Goal: Communication & Community: Ask a question

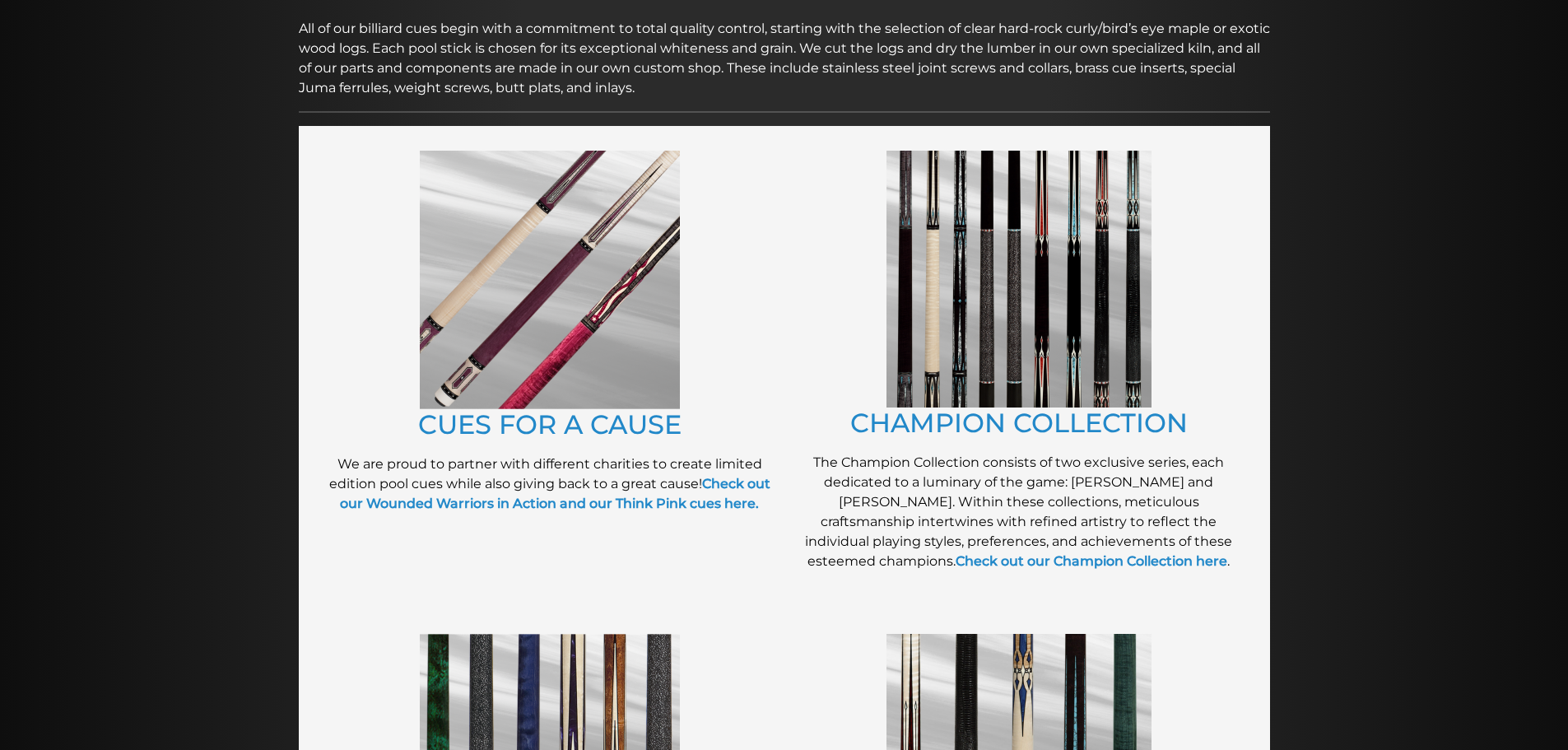
scroll to position [274, 0]
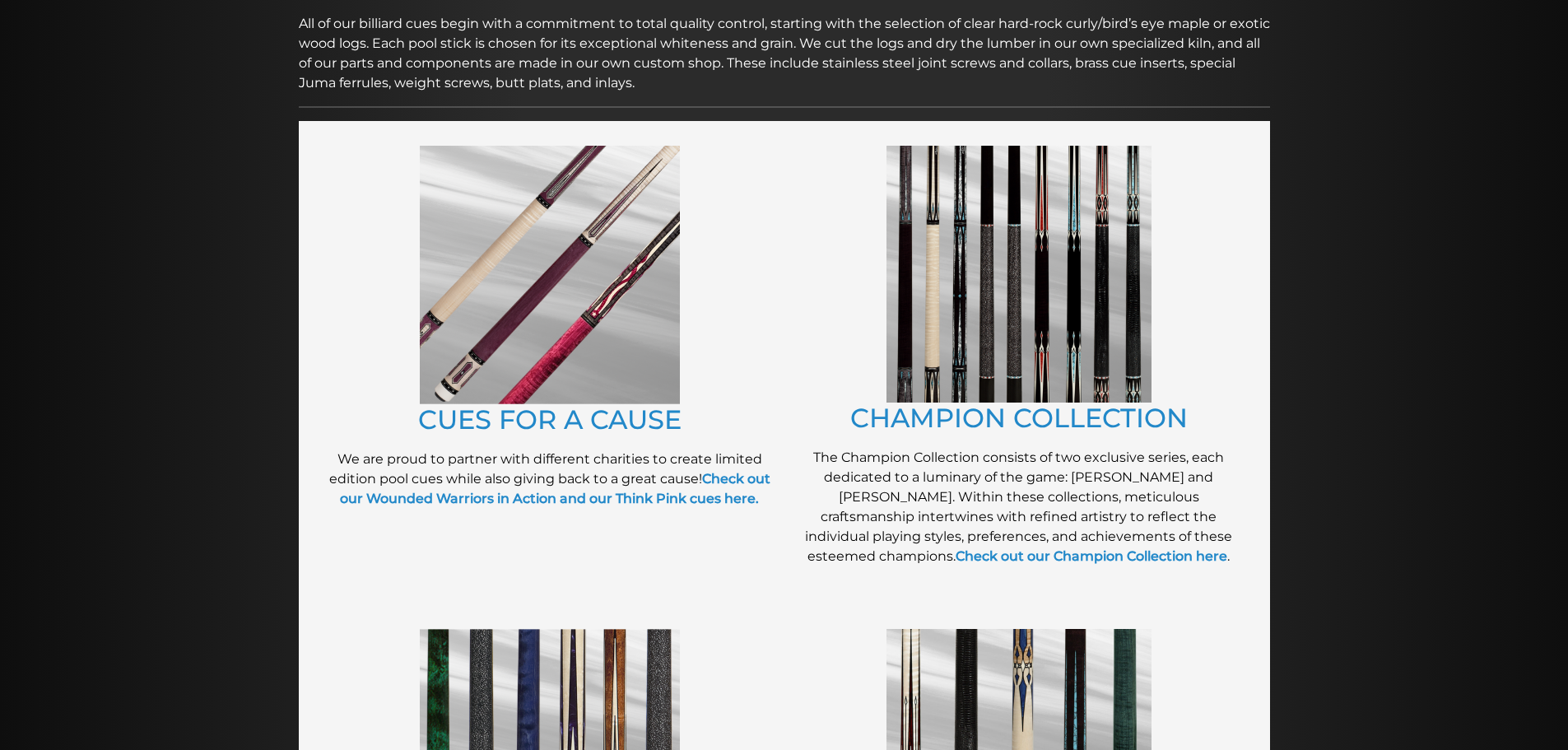
click at [937, 297] on img at bounding box center [1018, 274] width 265 height 257
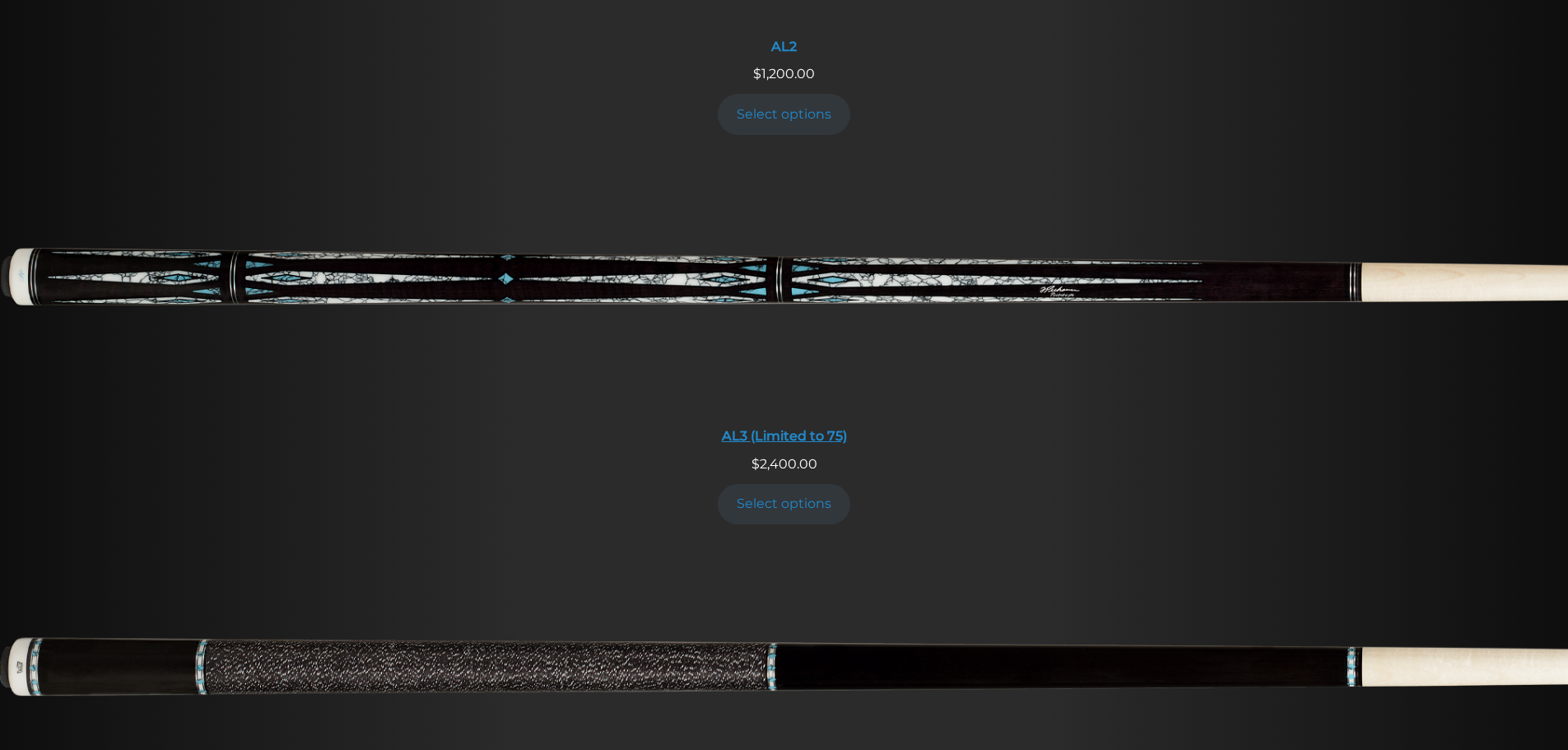
scroll to position [1148, 0]
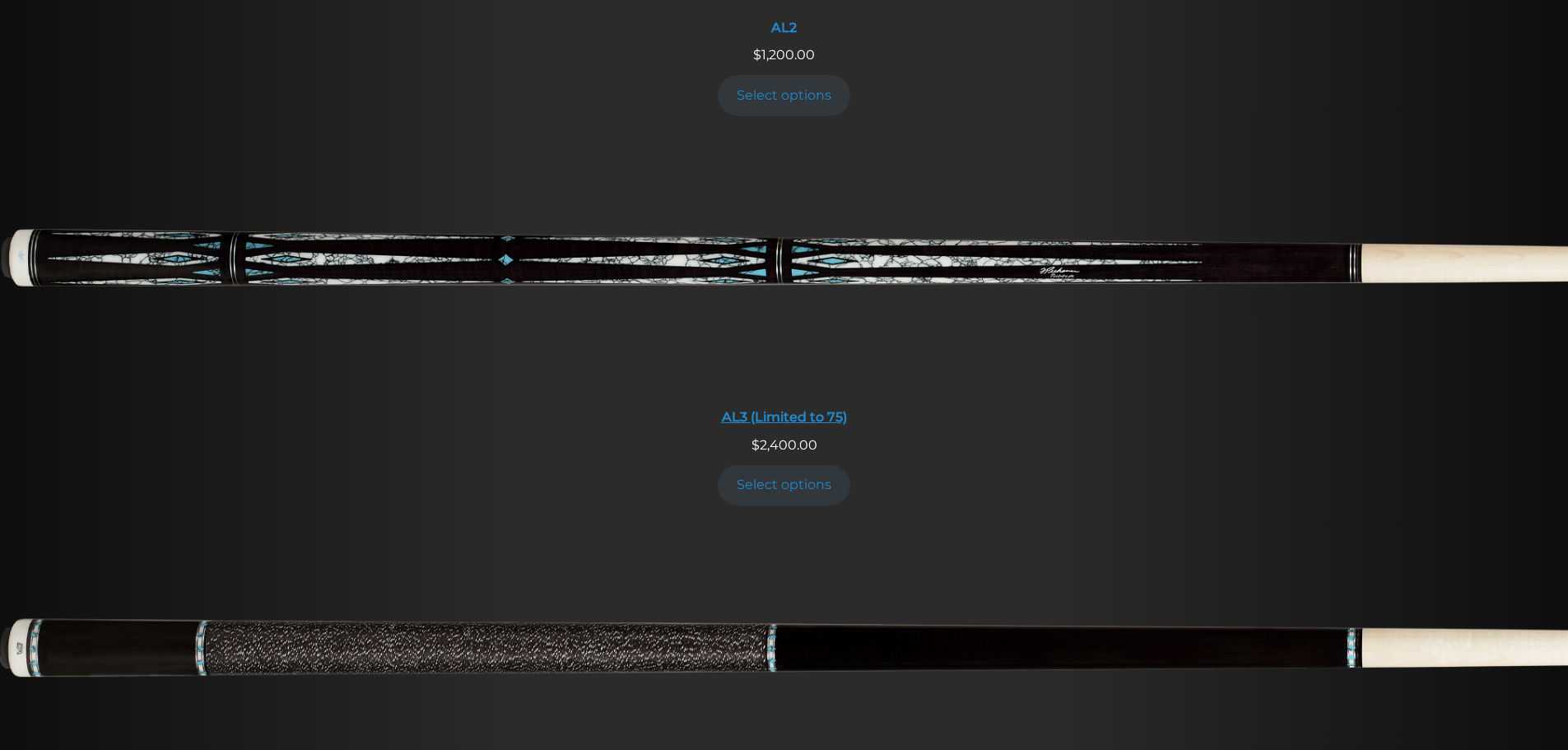
click at [487, 285] on img at bounding box center [784, 269] width 1568 height 261
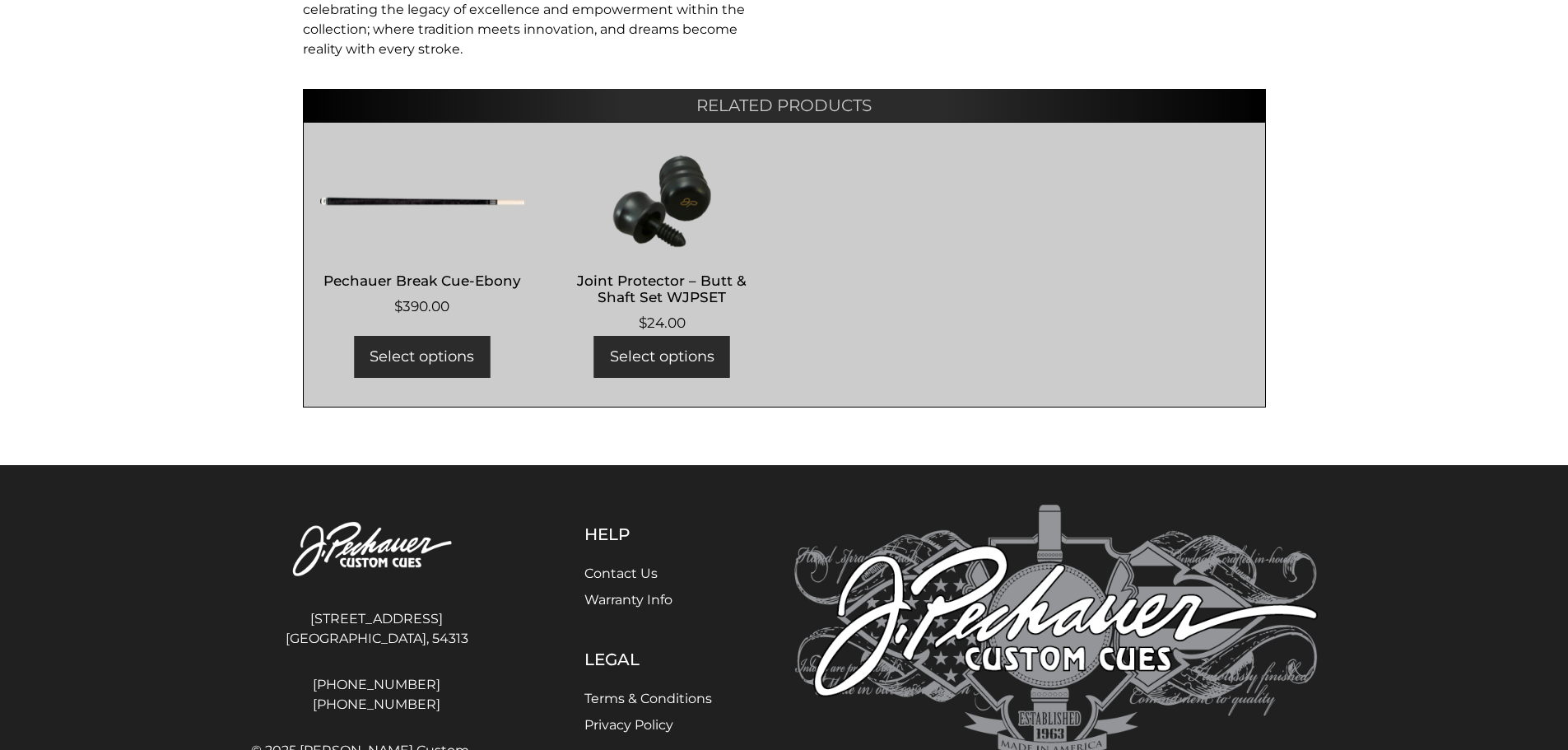
scroll to position [1514, 0]
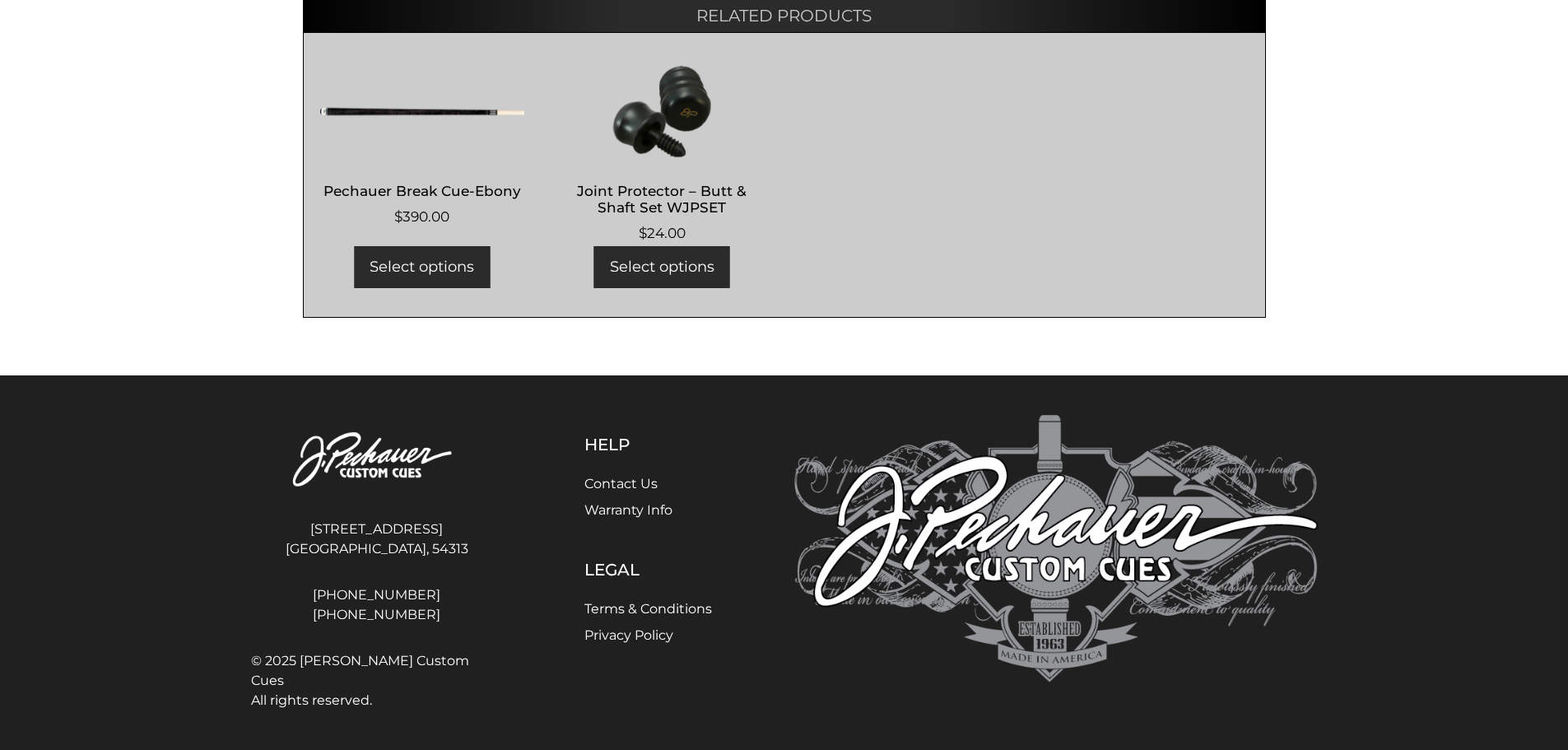
click at [634, 481] on link "Contact Us" at bounding box center [621, 483] width 73 height 15
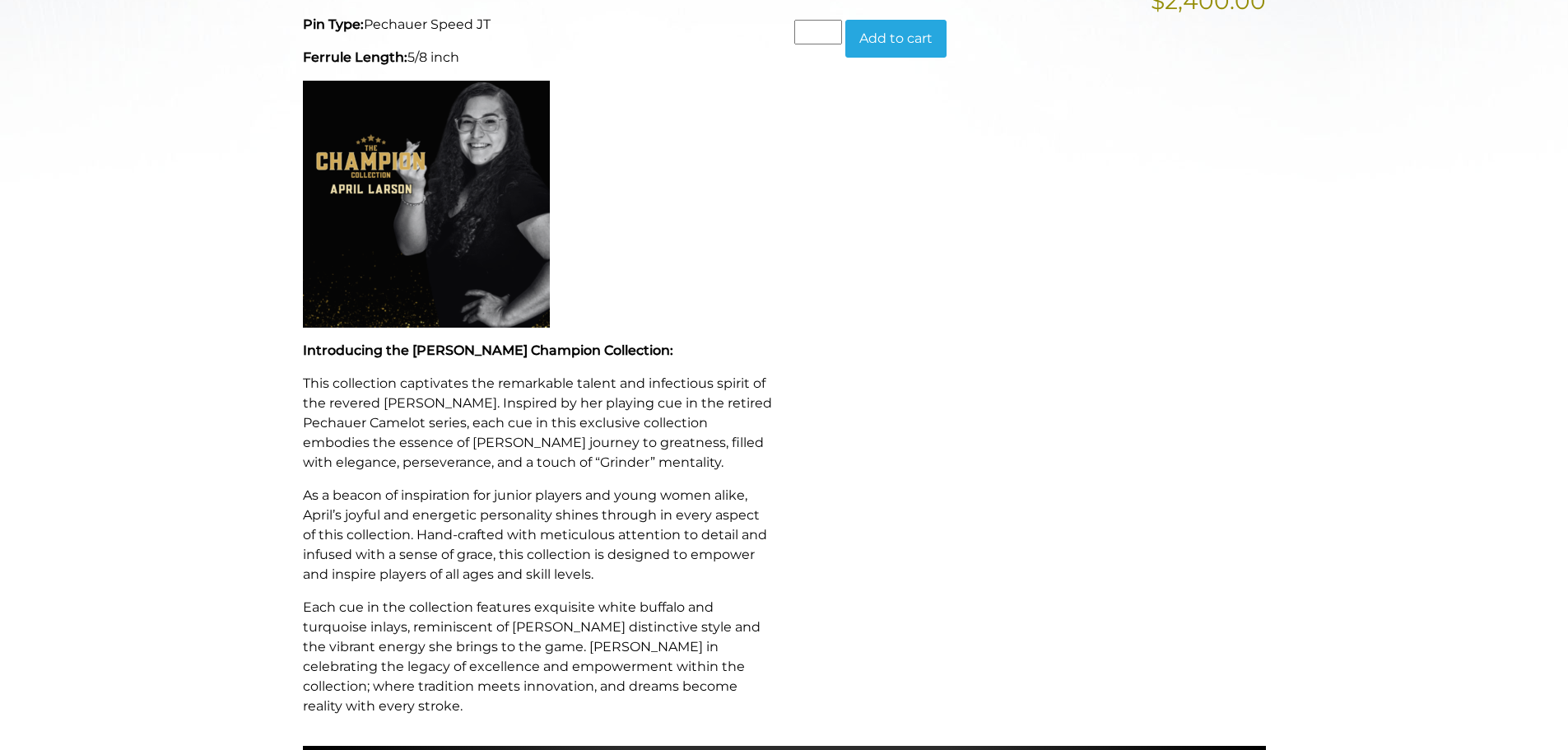
drag, startPoint x: 152, startPoint y: 314, endPoint x: 125, endPoint y: 356, distance: 49.9
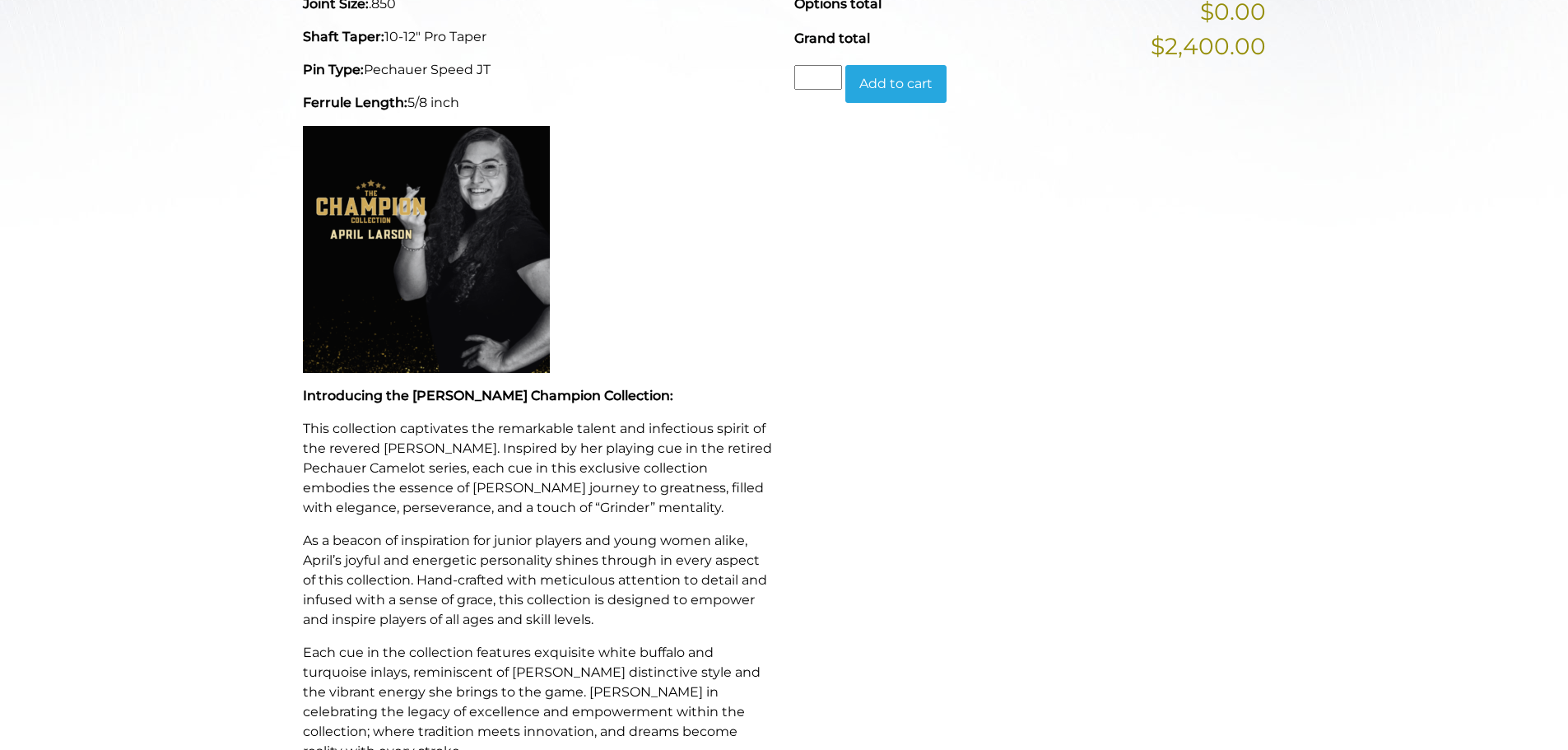
scroll to position [718, 0]
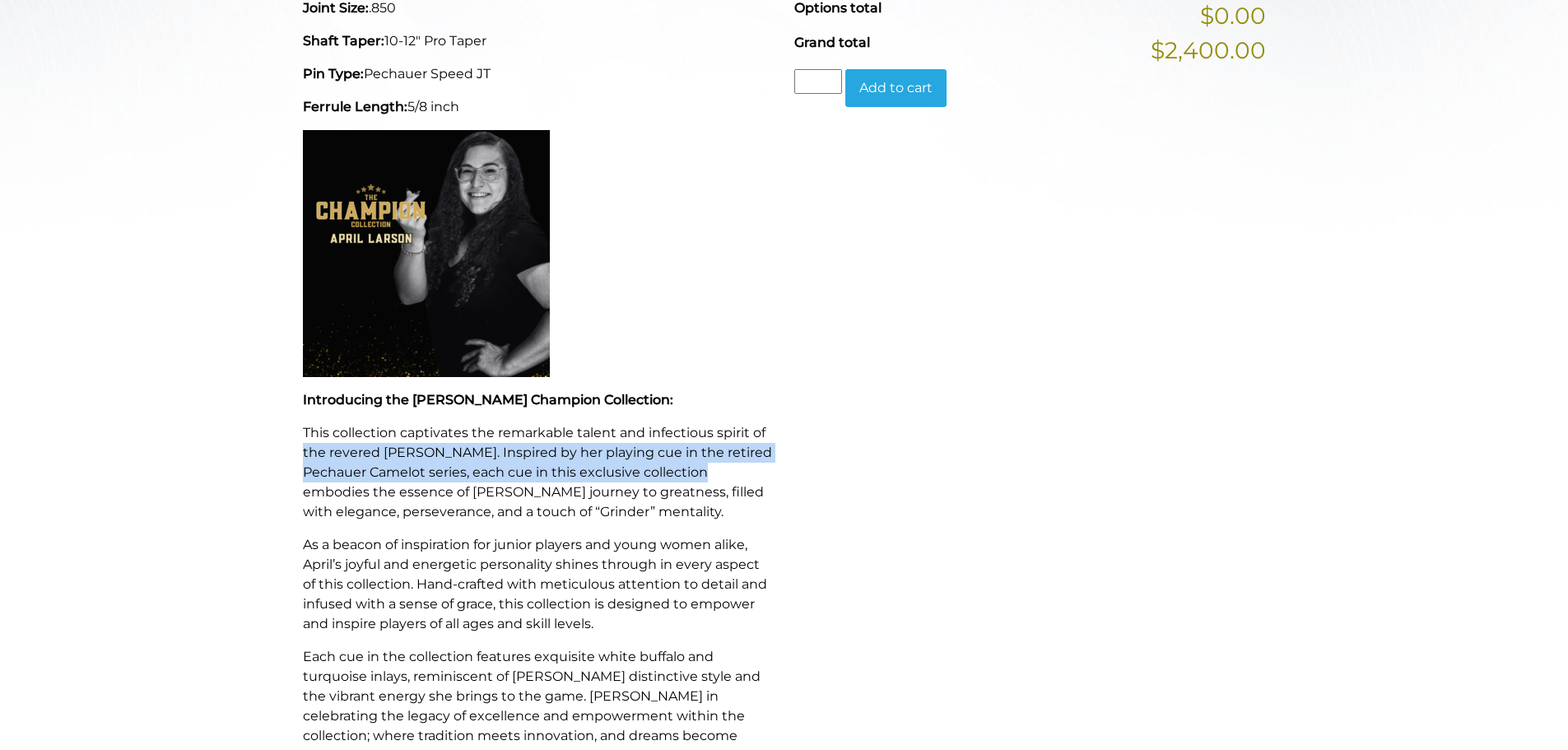
drag, startPoint x: 125, startPoint y: 356, endPoint x: 77, endPoint y: 488, distance: 140.5
click at [77, 488] on div "**********" at bounding box center [784, 309] width 1568 height 1611
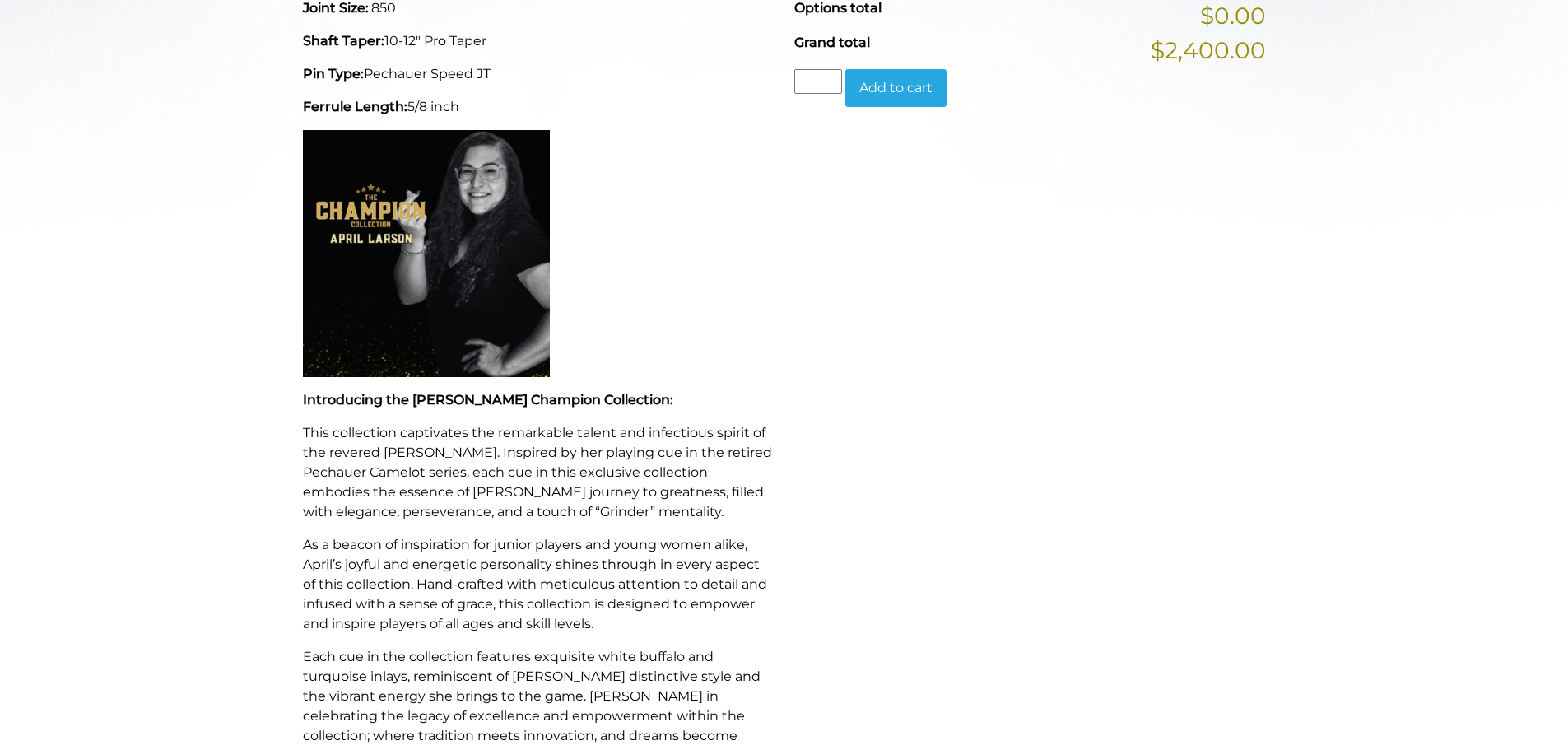
click at [71, 403] on div "**********" at bounding box center [784, 309] width 1568 height 1611
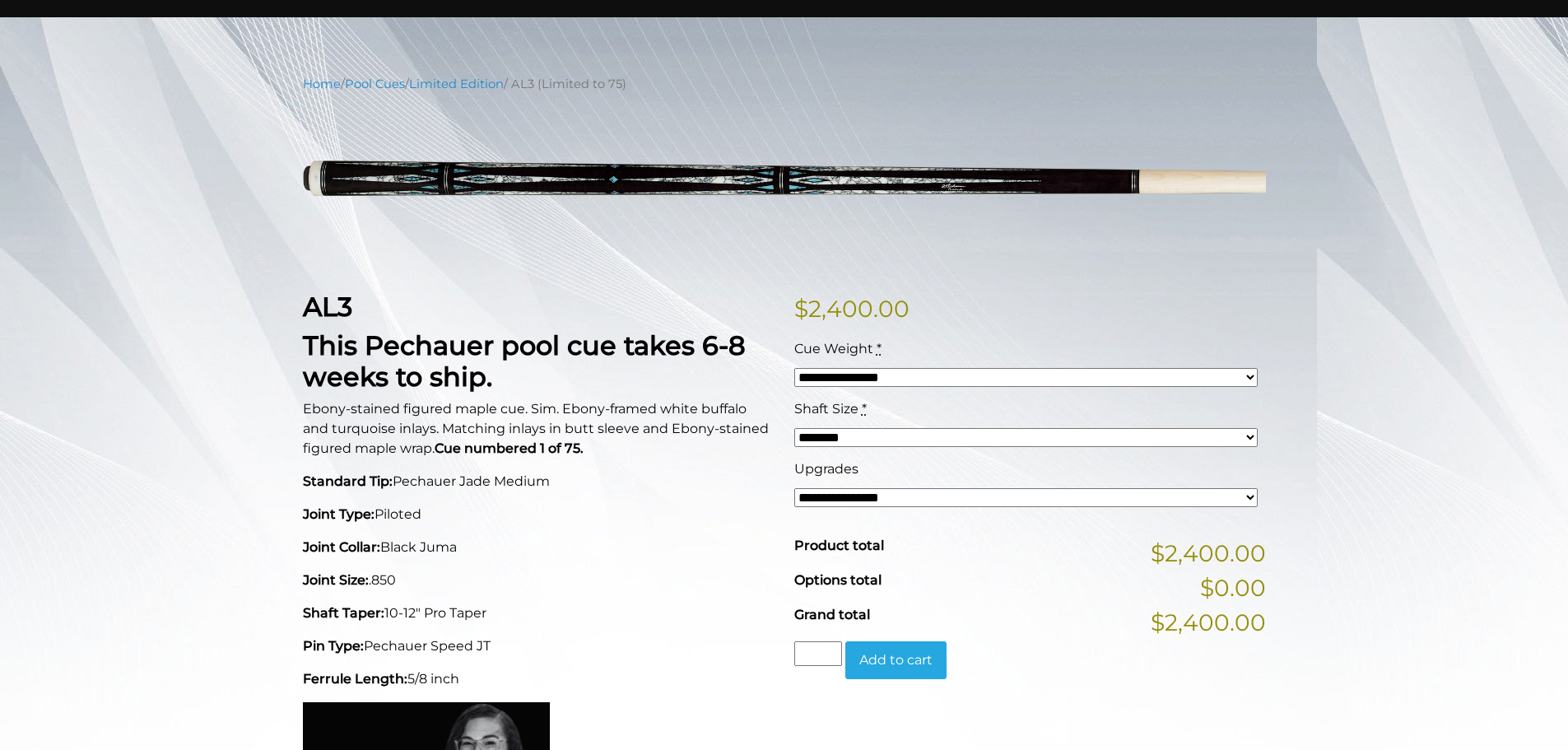
scroll to position [142, 0]
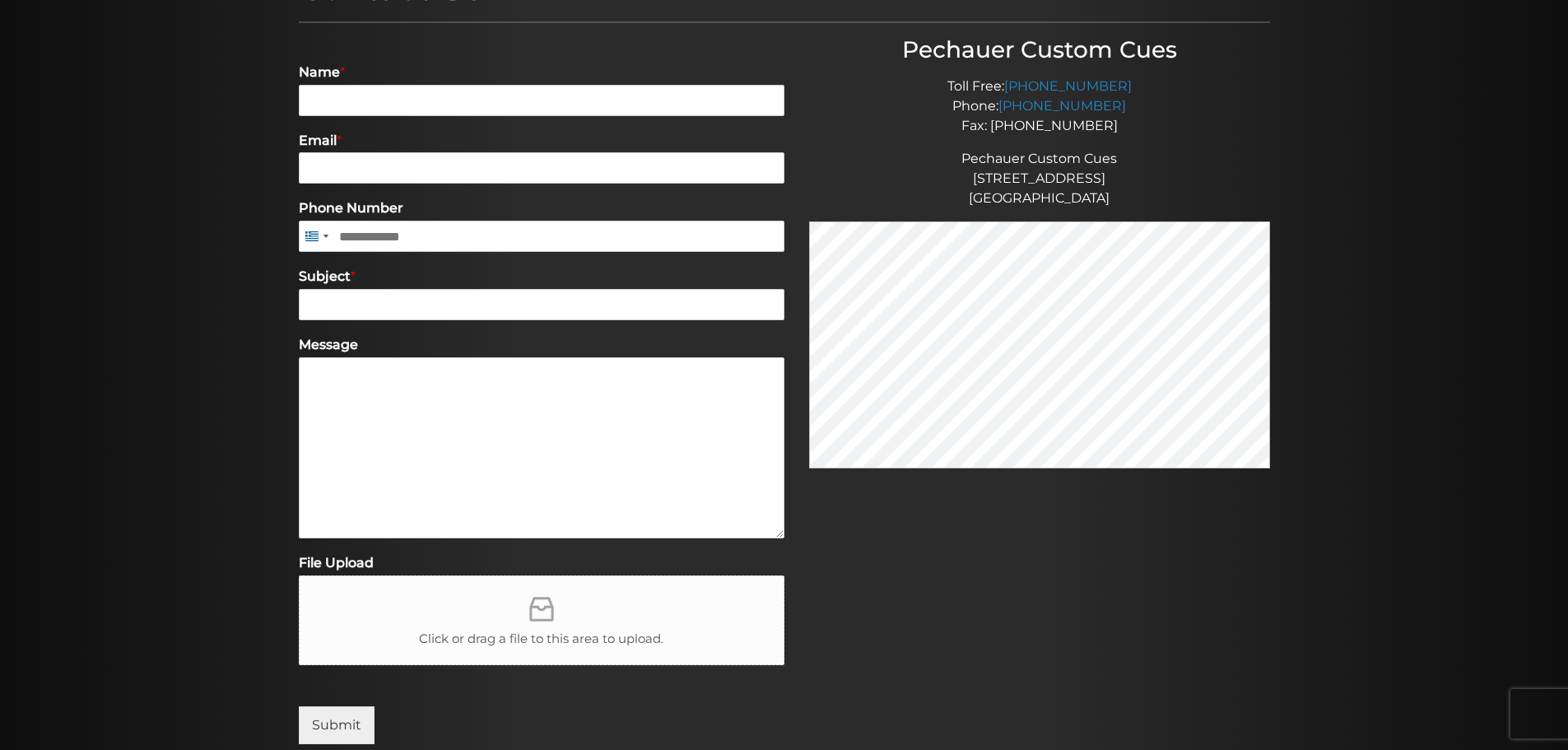
scroll to position [262, 0]
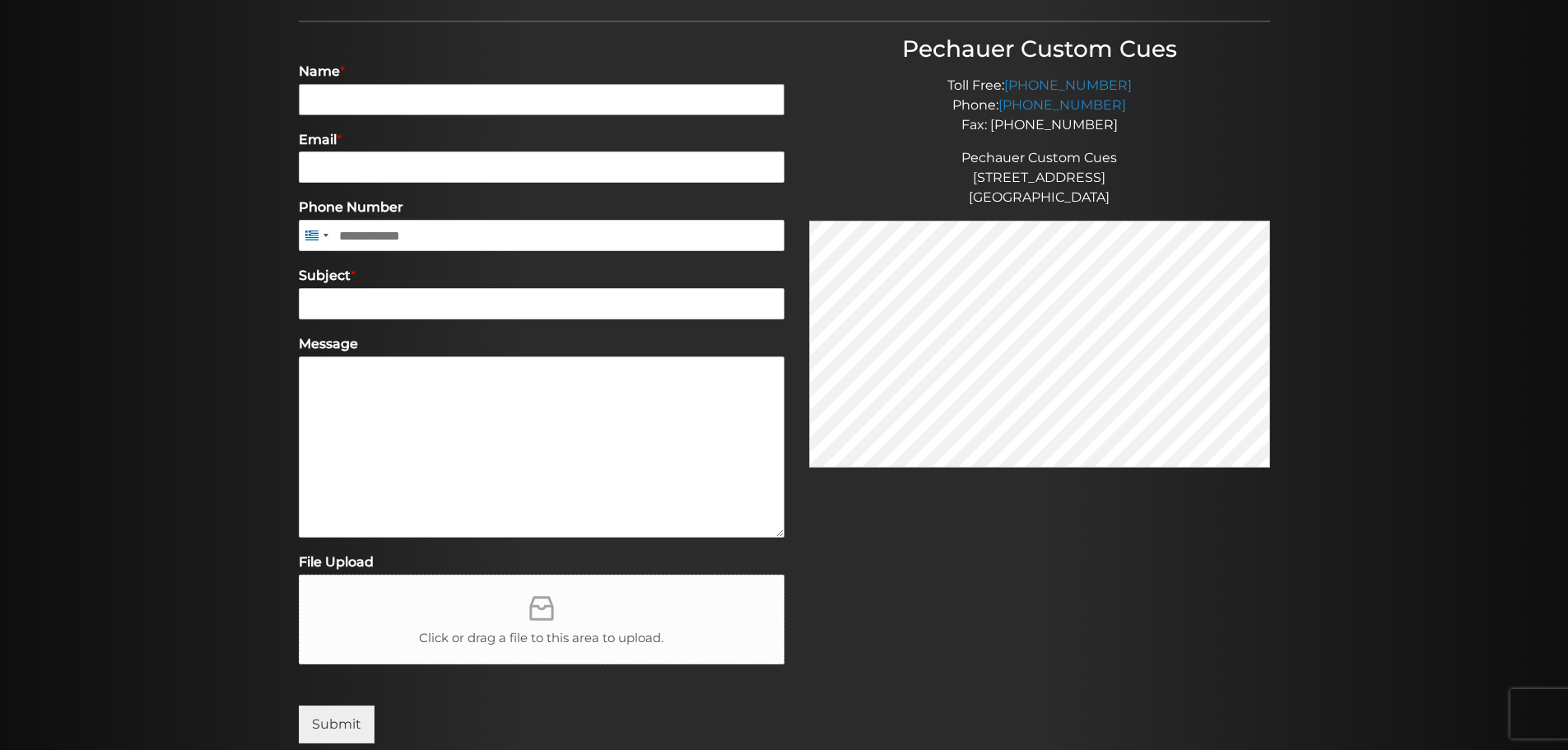
click at [476, 106] on input "Name *" at bounding box center [542, 100] width 486 height 32
type input "**********"
click at [418, 294] on input "Subject *" at bounding box center [542, 303] width 486 height 32
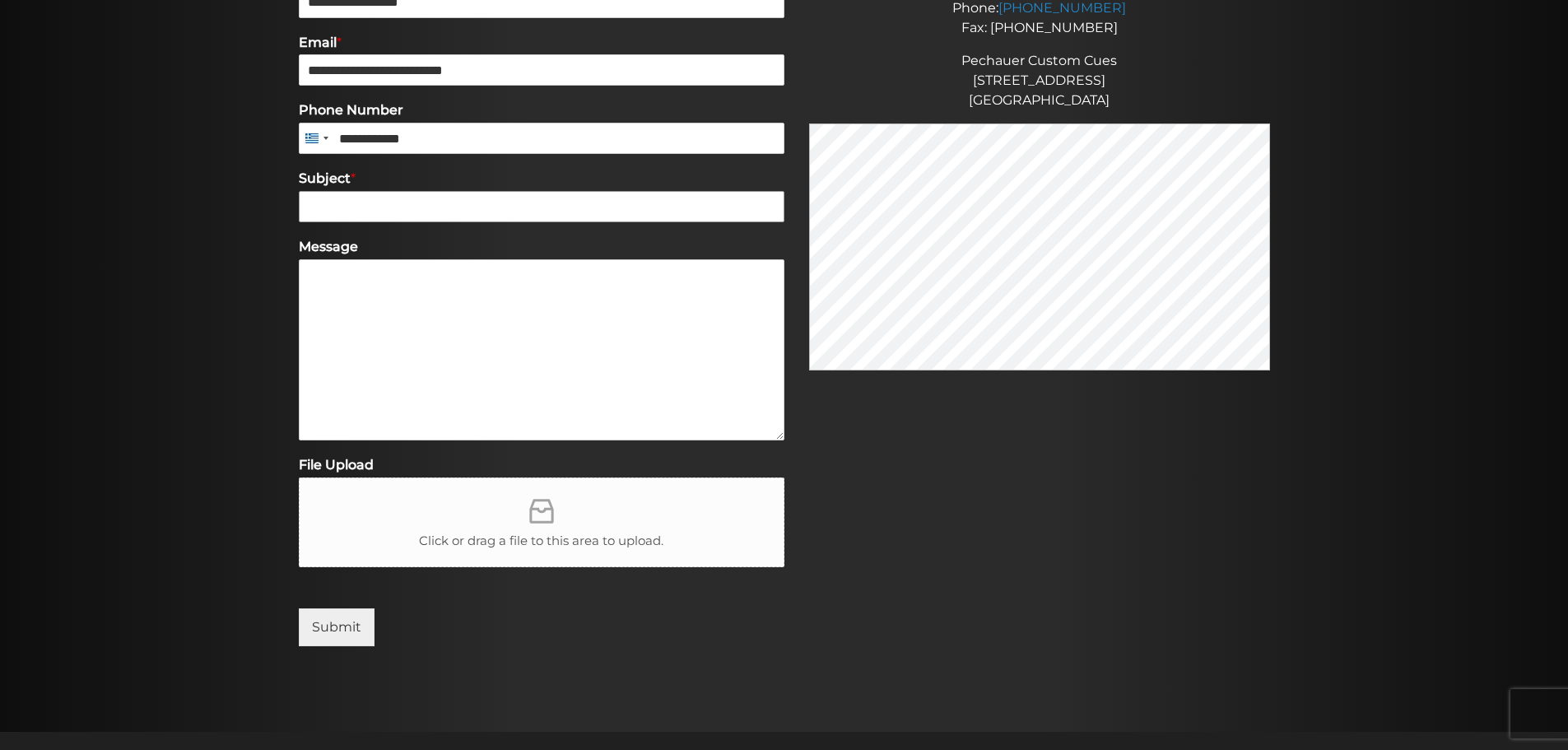
scroll to position [357, 0]
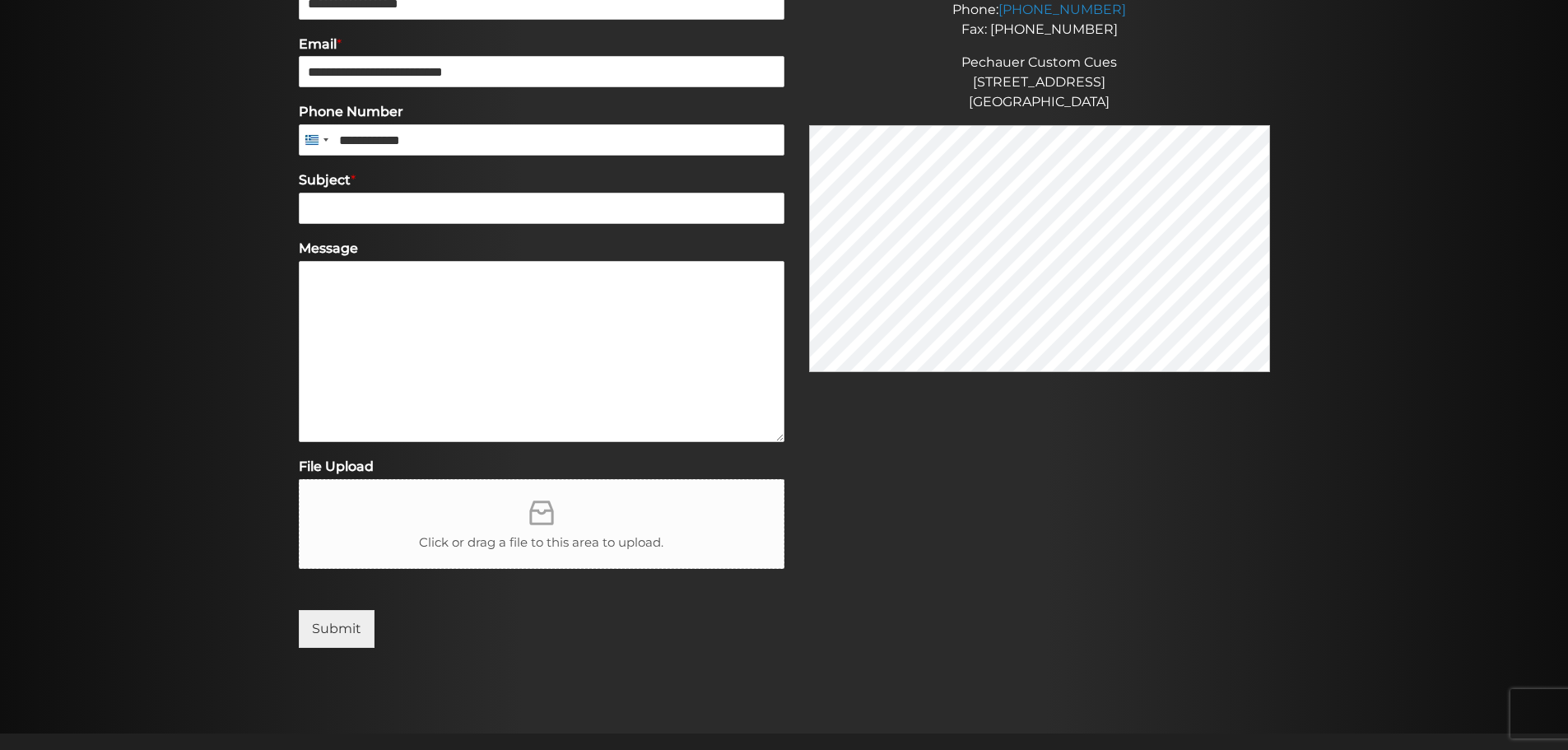
click at [383, 228] on div "Subject *" at bounding box center [542, 198] width 486 height 68
click at [348, 329] on textarea "Message" at bounding box center [542, 351] width 486 height 181
click at [355, 198] on input "Subject *" at bounding box center [542, 208] width 486 height 32
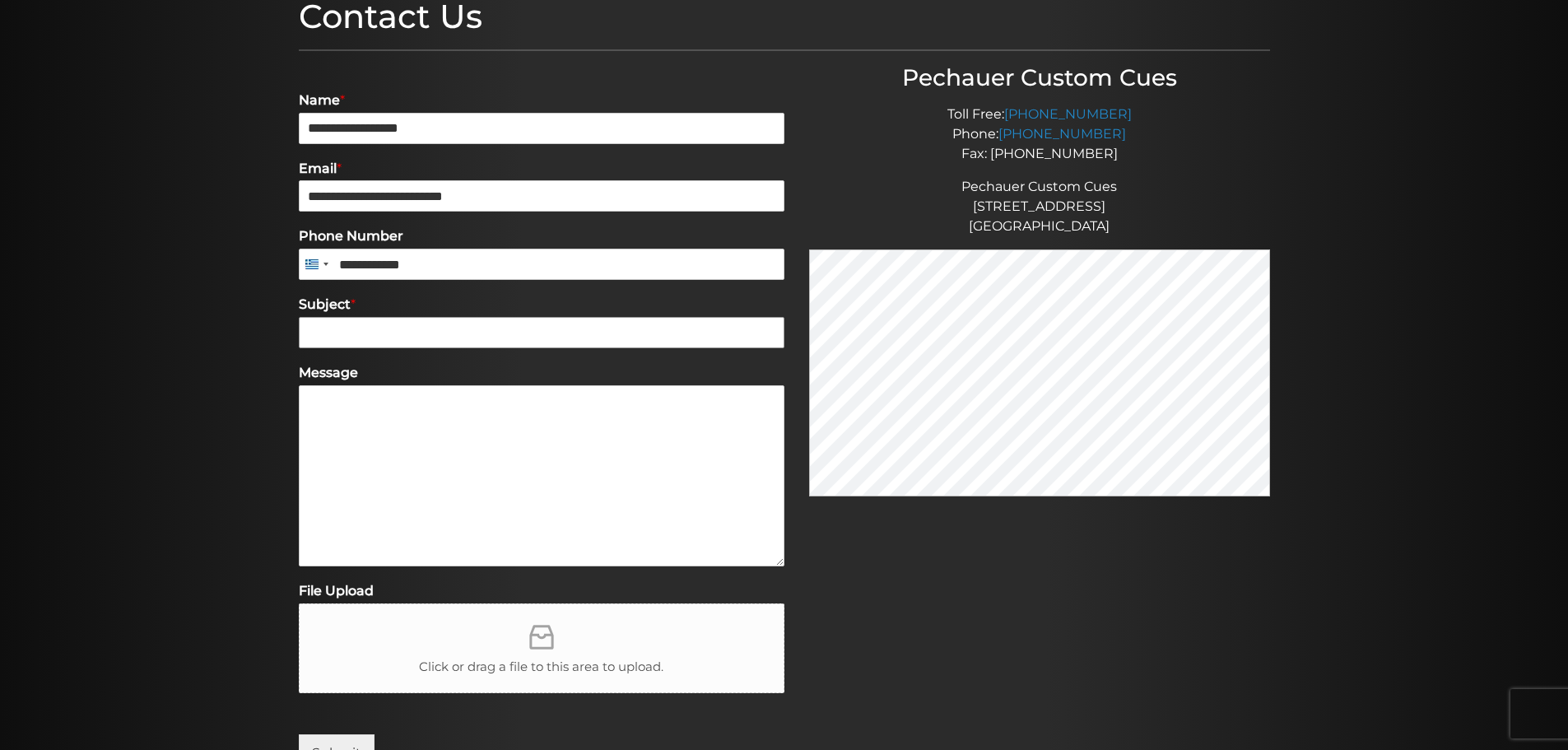
scroll to position [240, 0]
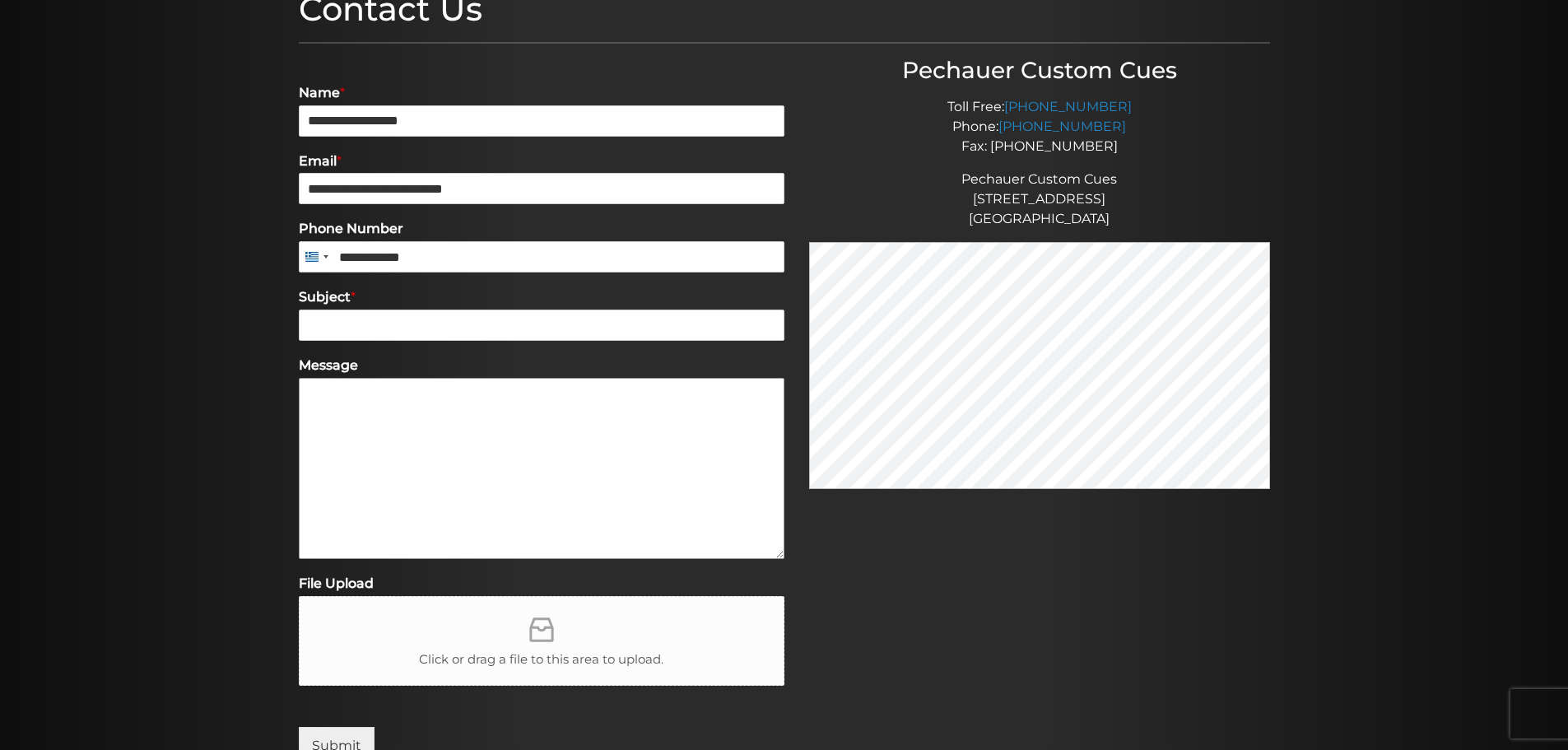
click at [604, 483] on textarea "Message" at bounding box center [542, 468] width 486 height 181
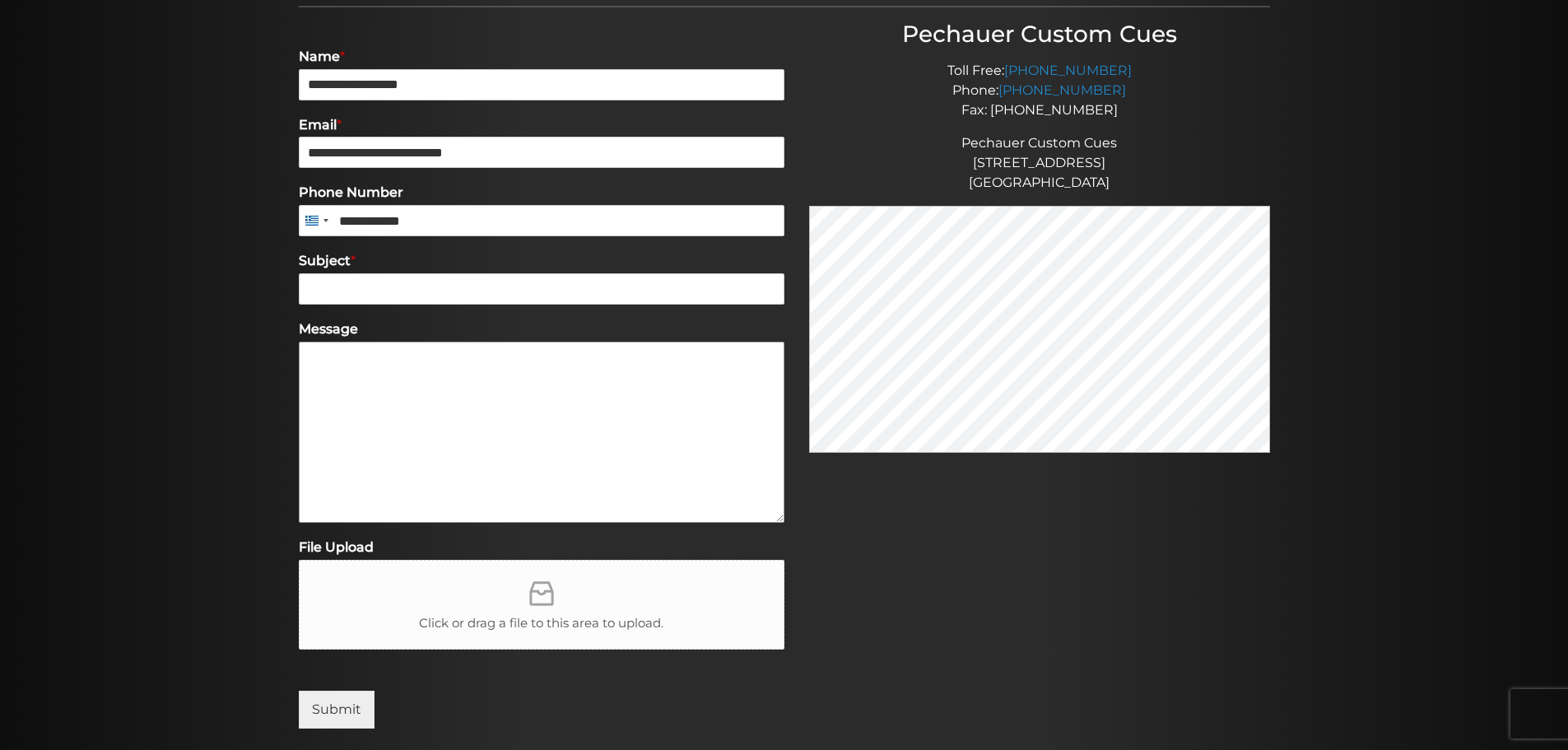
scroll to position [303, 0]
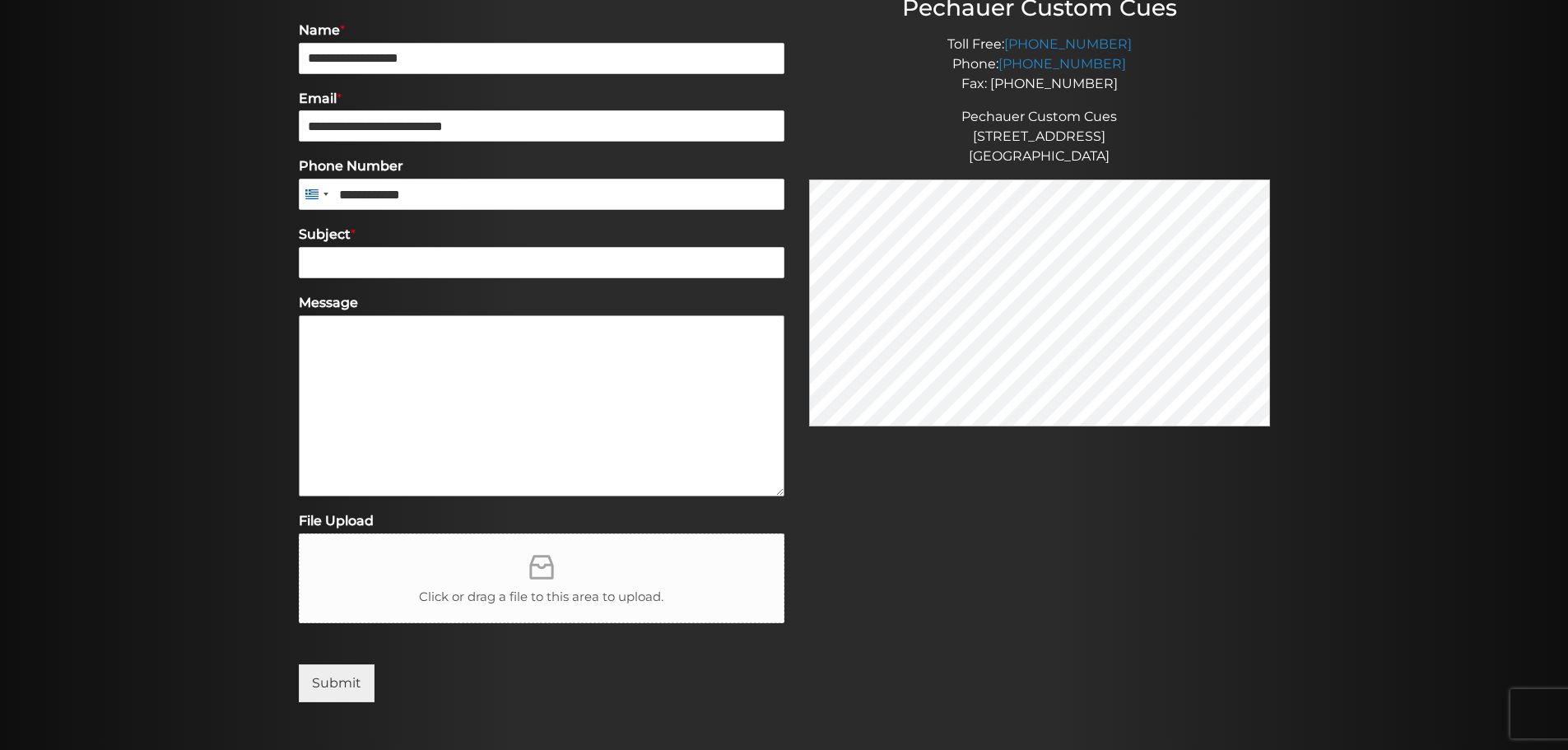
click at [340, 368] on textarea "Message" at bounding box center [542, 406] width 486 height 181
type textarea "*"
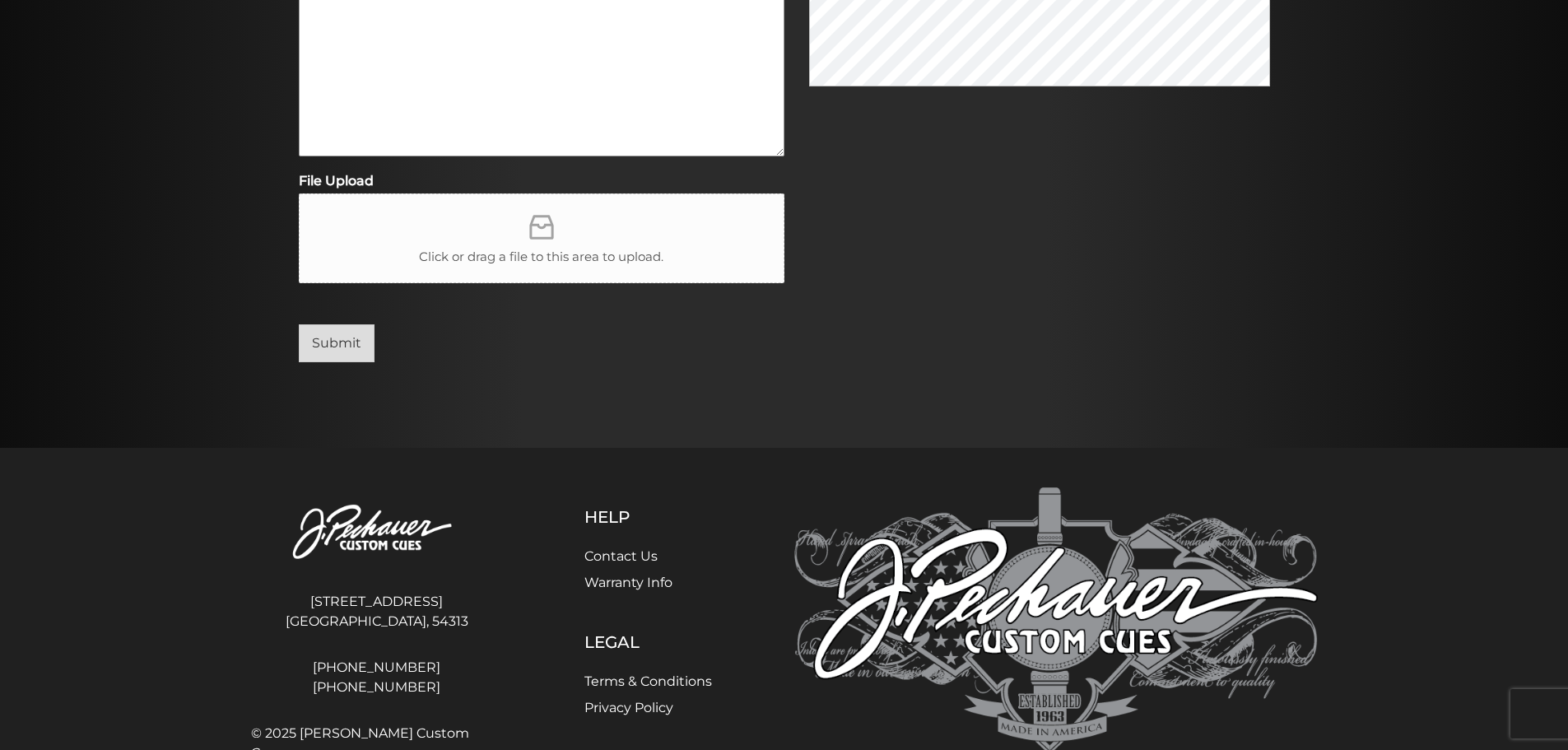
scroll to position [715, 0]
